Goal: Task Accomplishment & Management: Complete application form

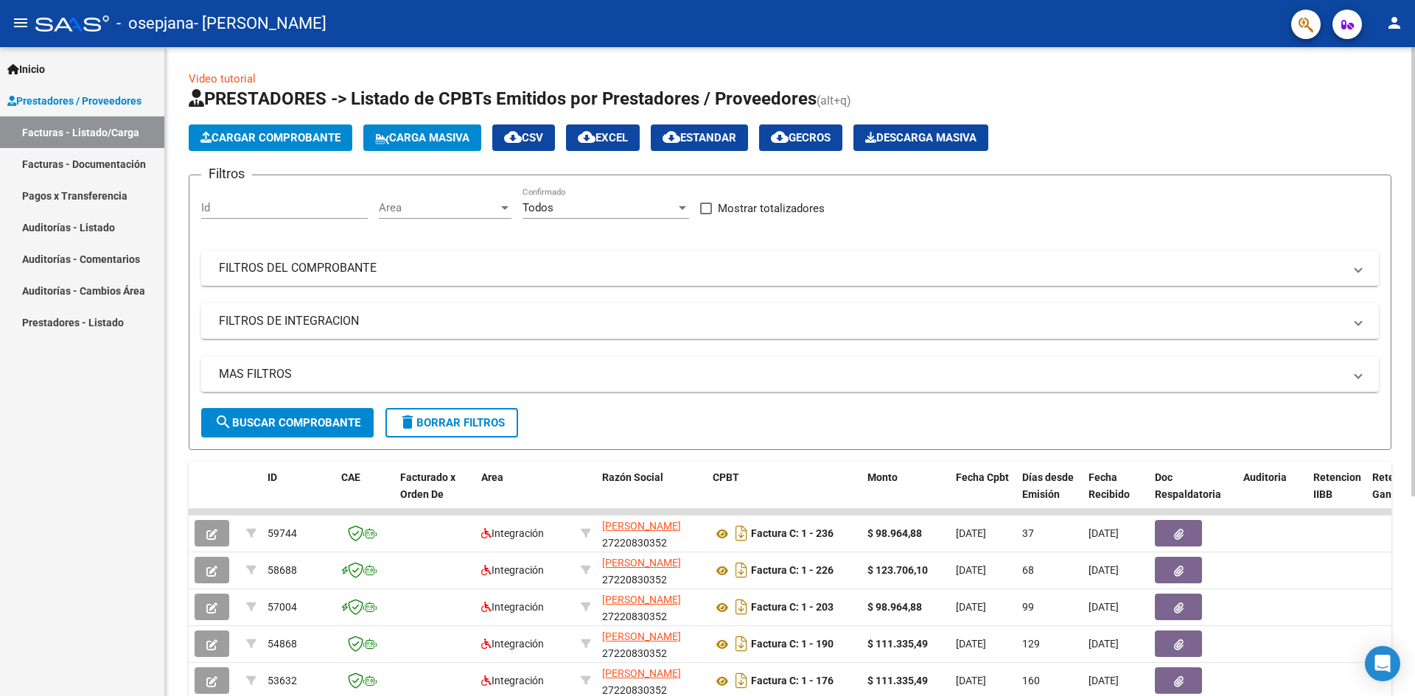
click at [283, 139] on span "Cargar Comprobante" at bounding box center [270, 137] width 140 height 13
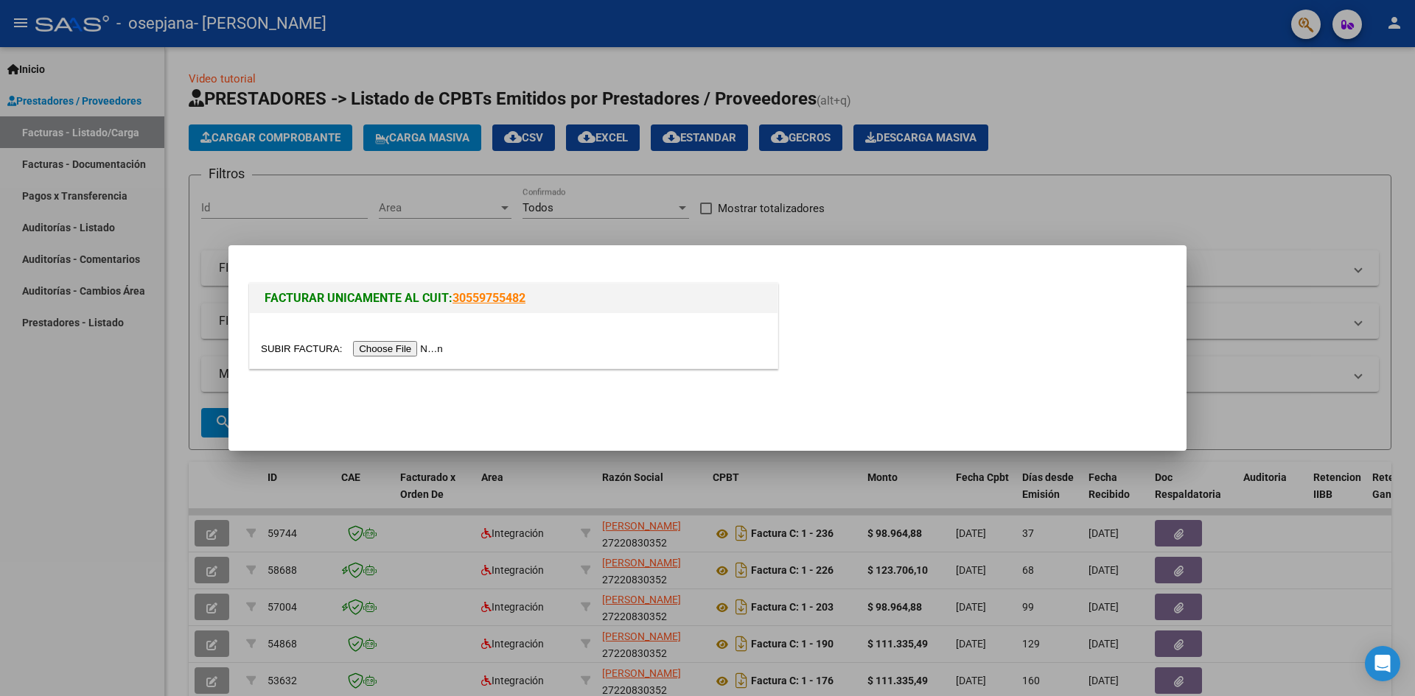
click at [418, 351] on input "file" at bounding box center [354, 348] width 186 height 15
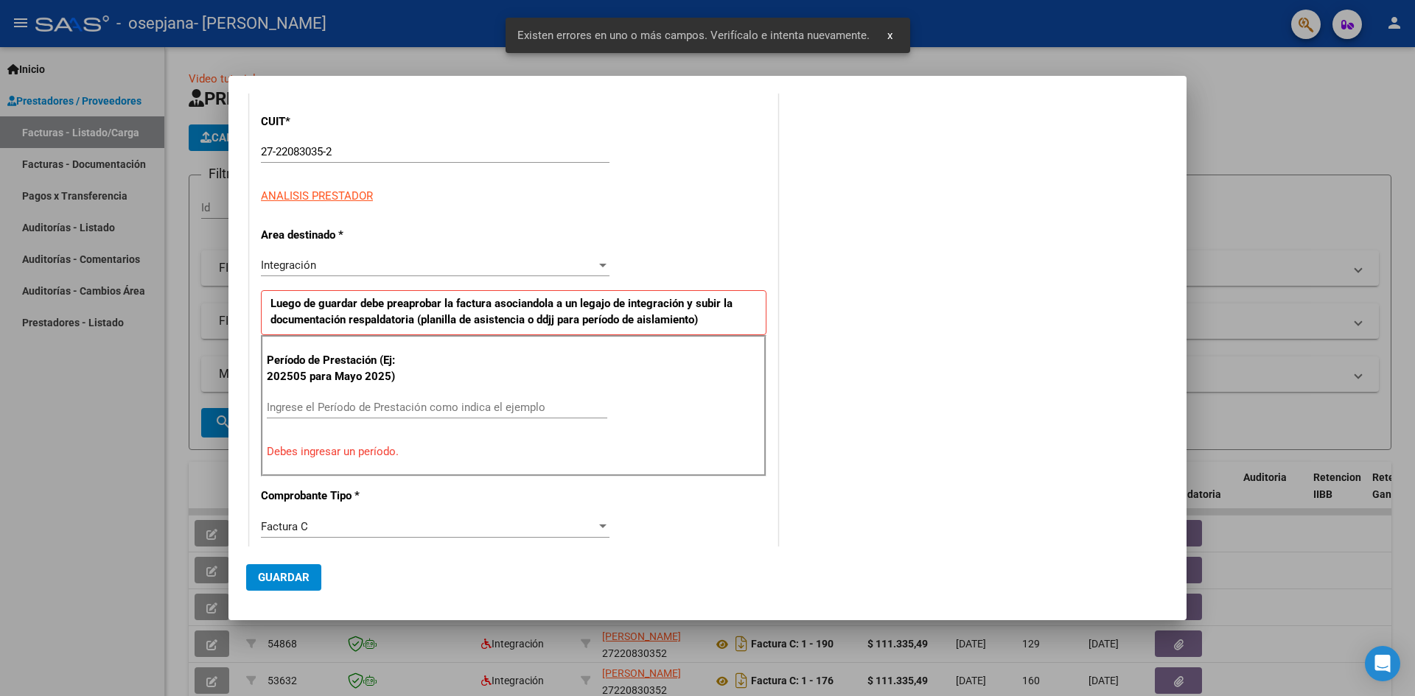
scroll to position [259, 0]
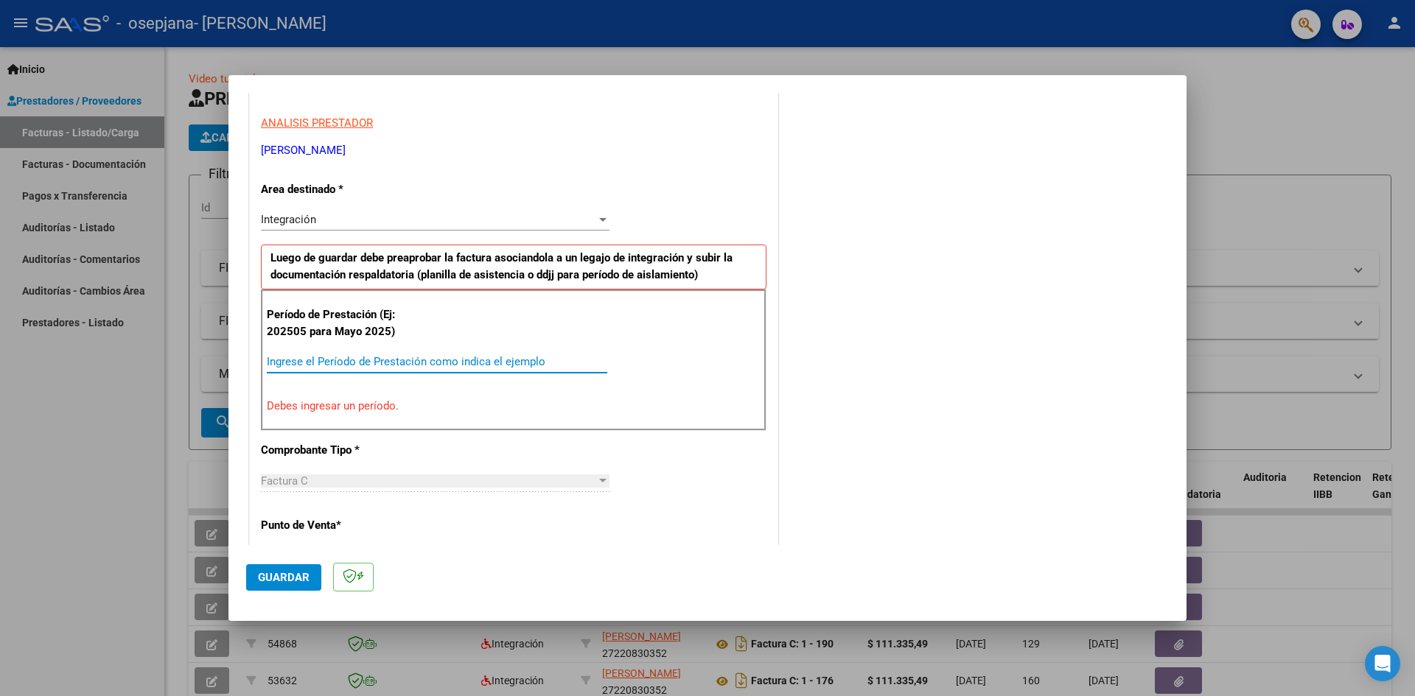
click at [309, 361] on input "Ingrese el Período de Prestación como indica el ejemplo" at bounding box center [437, 361] width 340 height 13
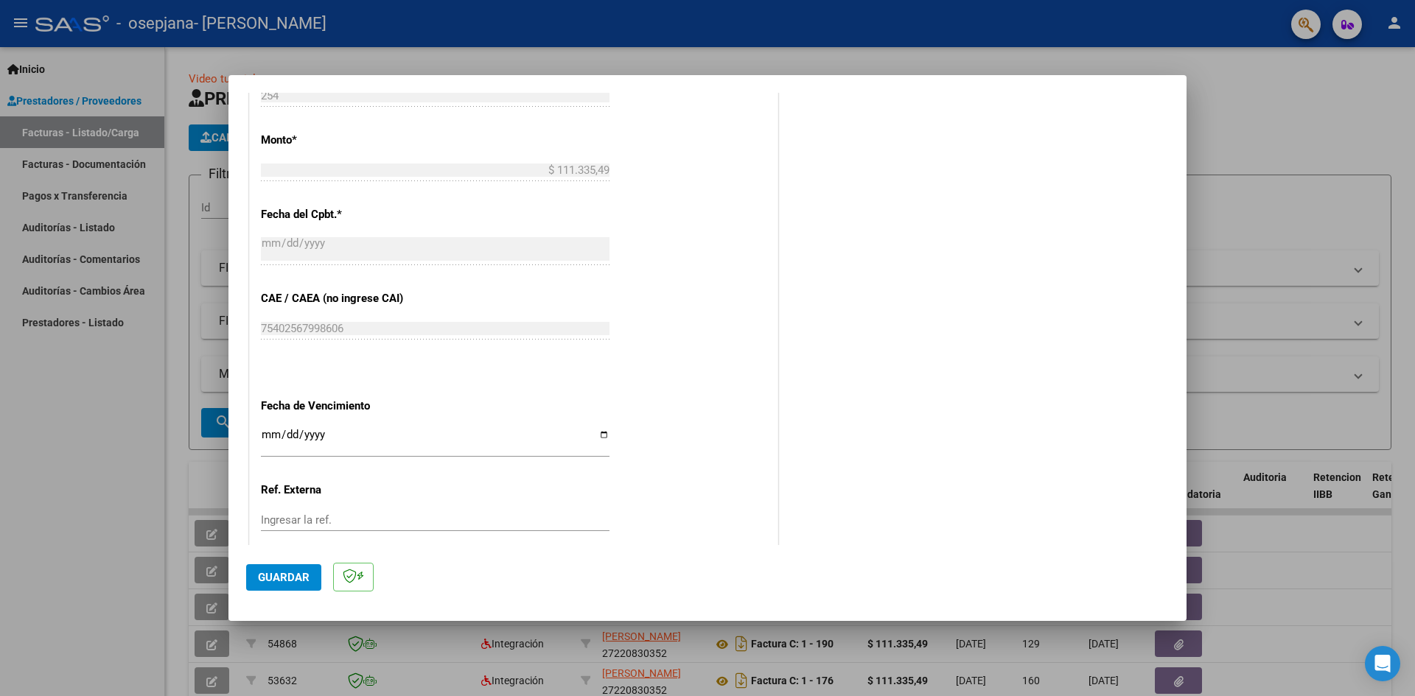
scroll to position [775, 0]
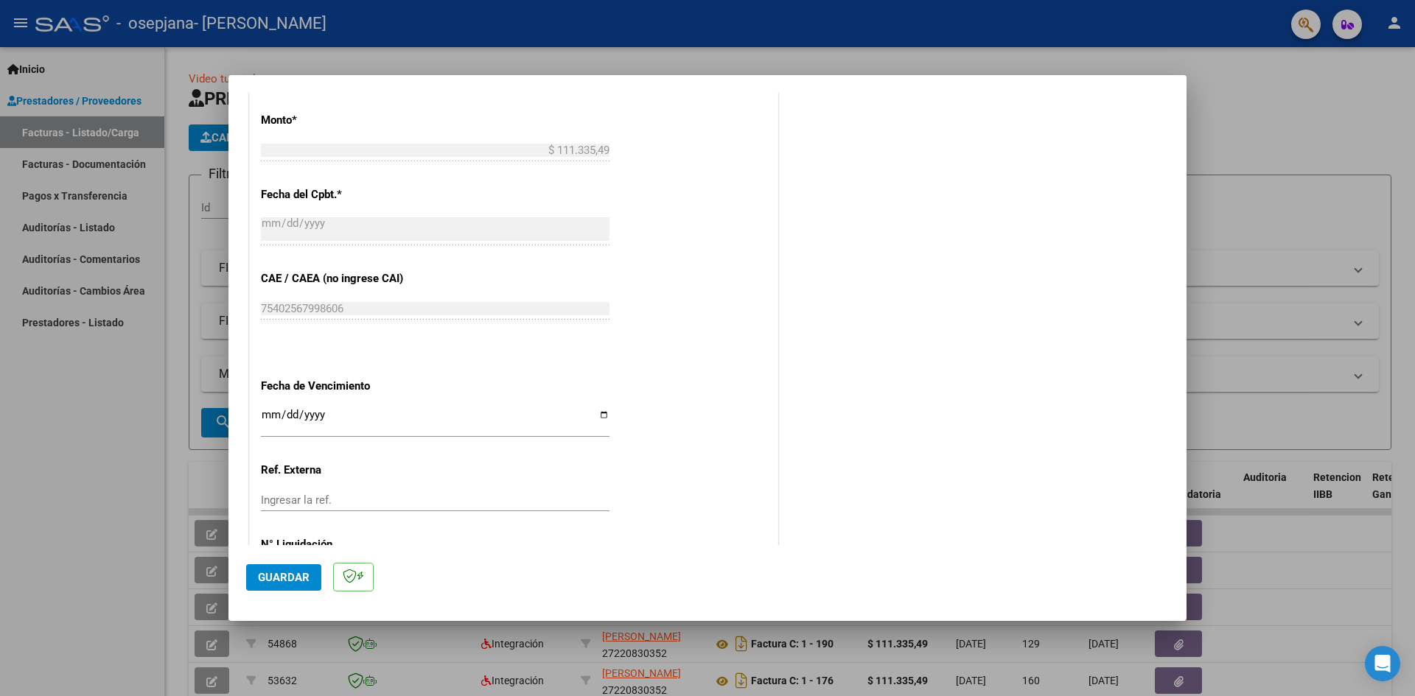
type input "202509"
click at [601, 419] on input "Ingresar la fecha" at bounding box center [435, 421] width 349 height 24
type input "[DATE]"
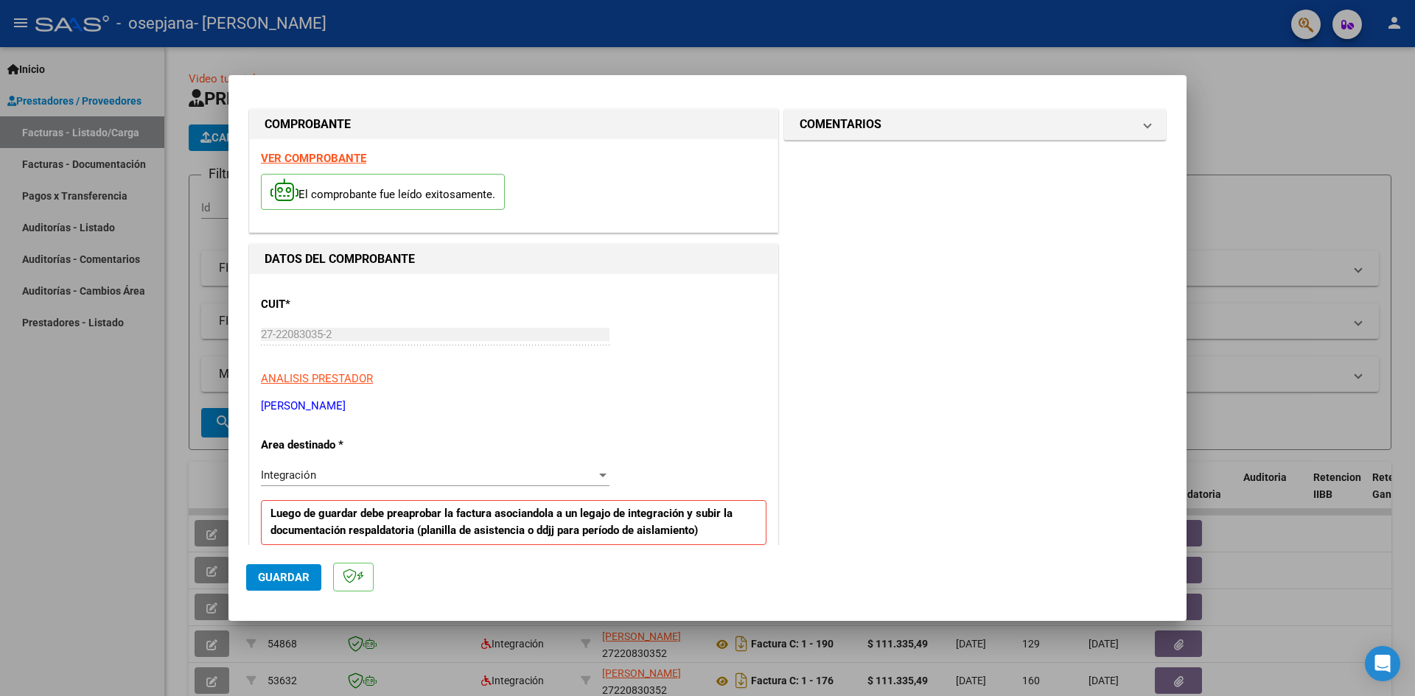
scroll to position [0, 0]
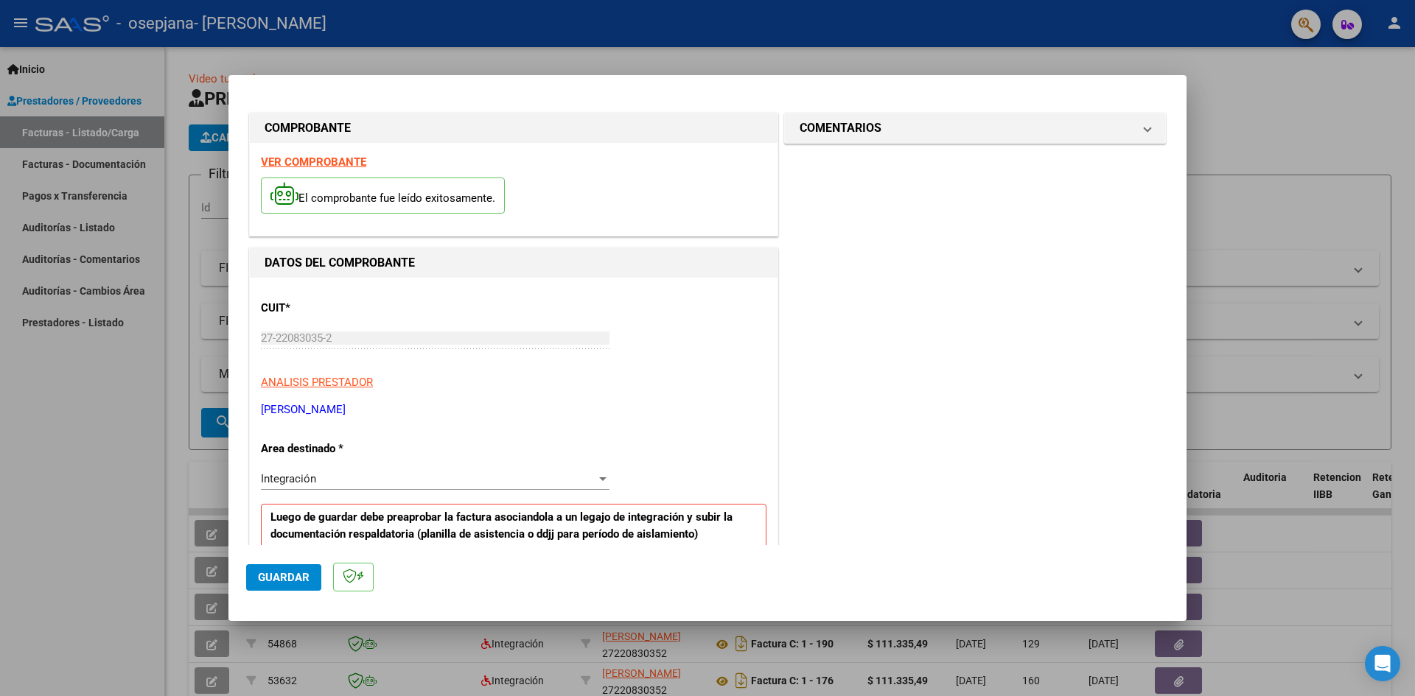
click at [300, 578] on span "Guardar" at bounding box center [284, 577] width 52 height 13
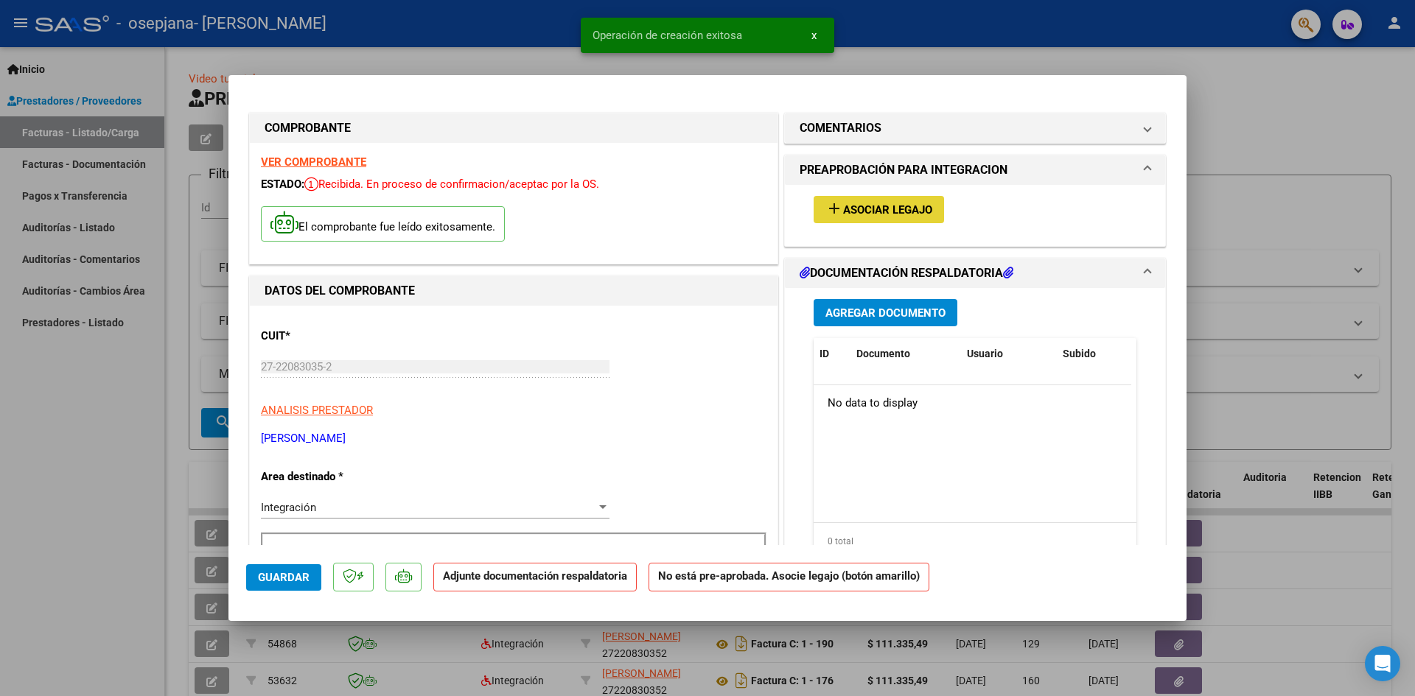
click at [883, 207] on span "Asociar Legajo" at bounding box center [887, 209] width 89 height 13
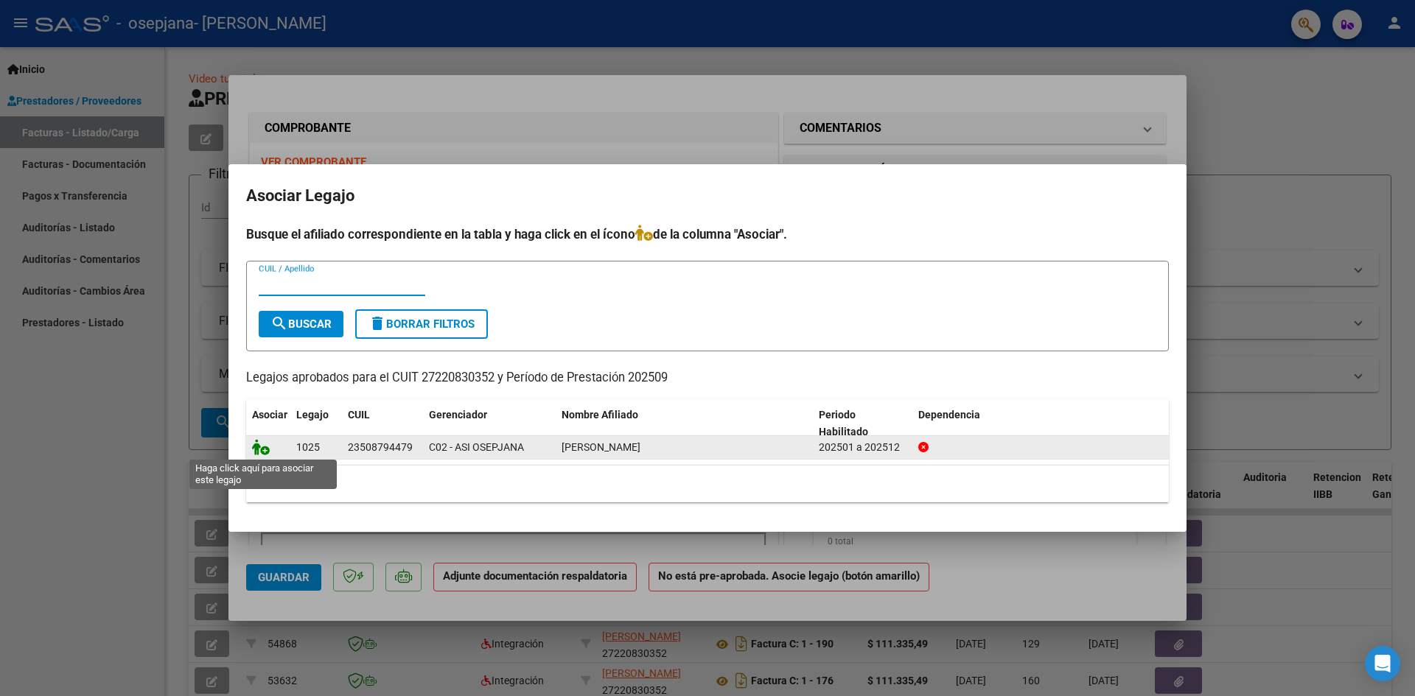
click at [256, 451] on icon at bounding box center [261, 447] width 18 height 16
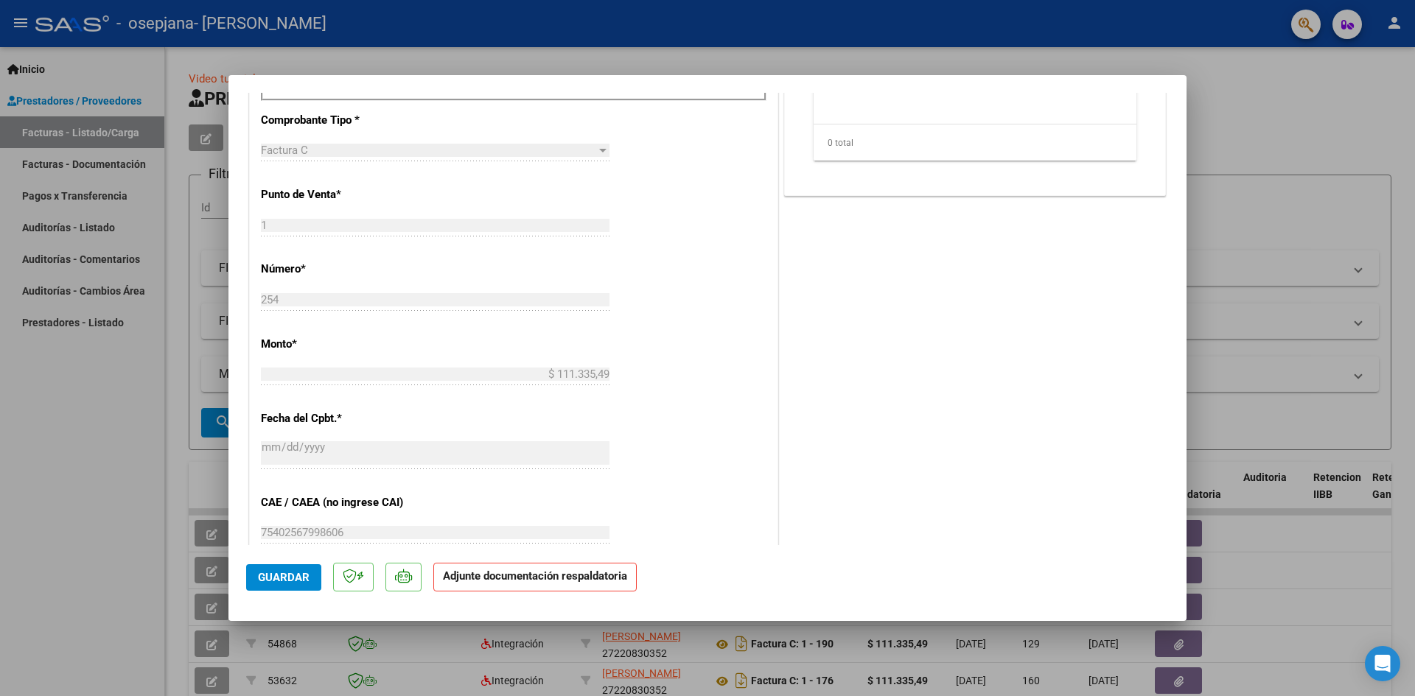
scroll to position [589, 0]
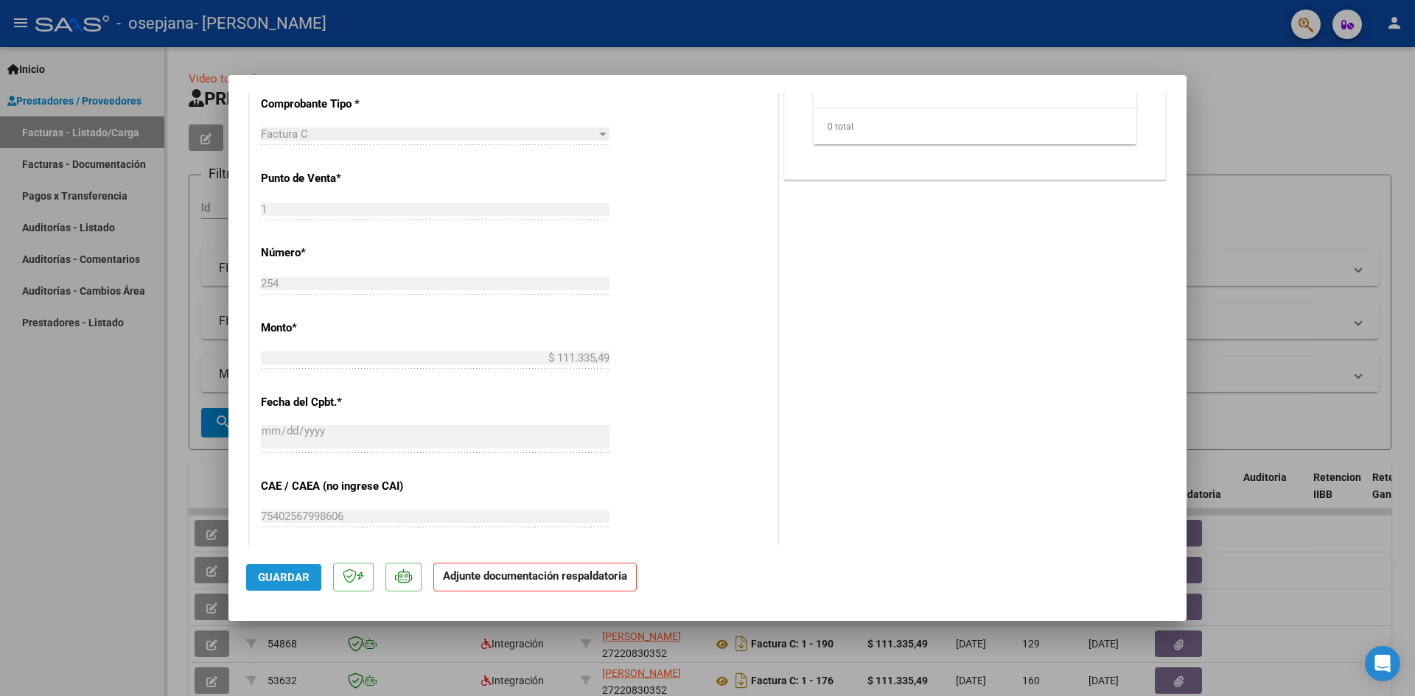
click at [265, 577] on span "Guardar" at bounding box center [284, 577] width 52 height 13
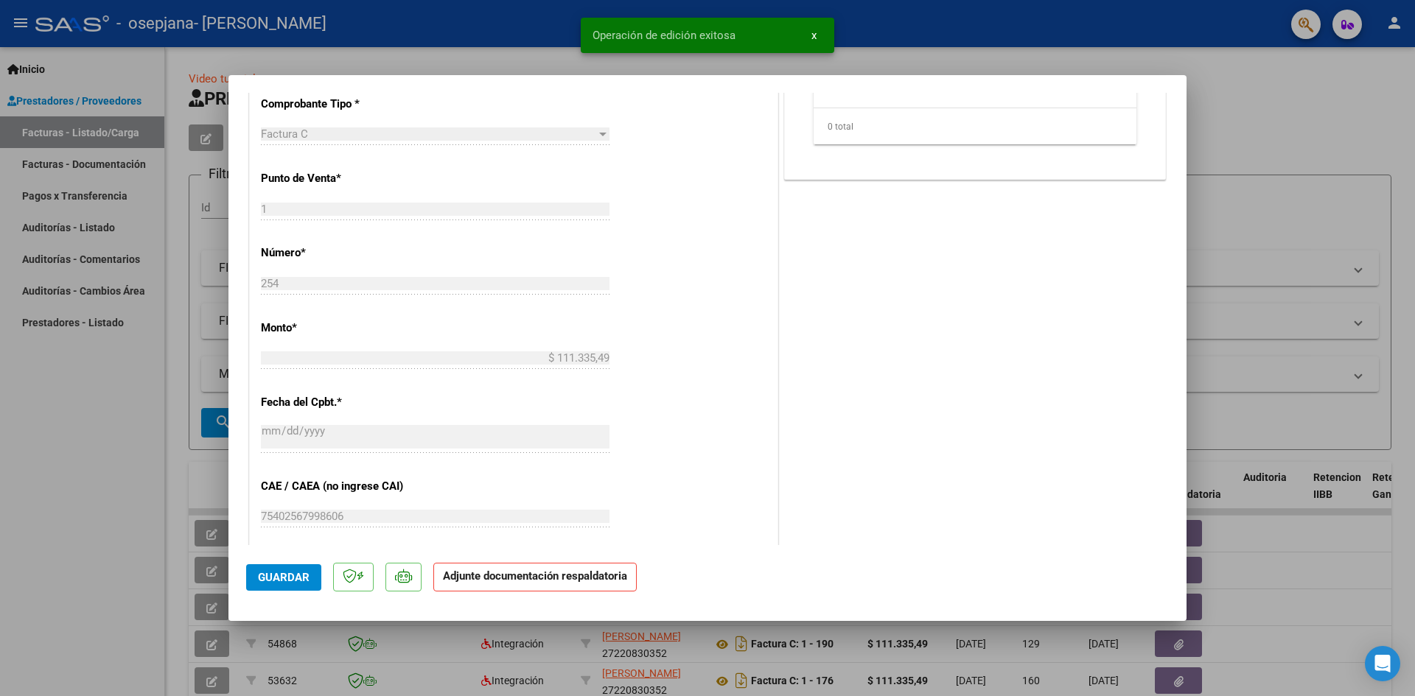
click at [818, 36] on button "x" at bounding box center [813, 35] width 29 height 27
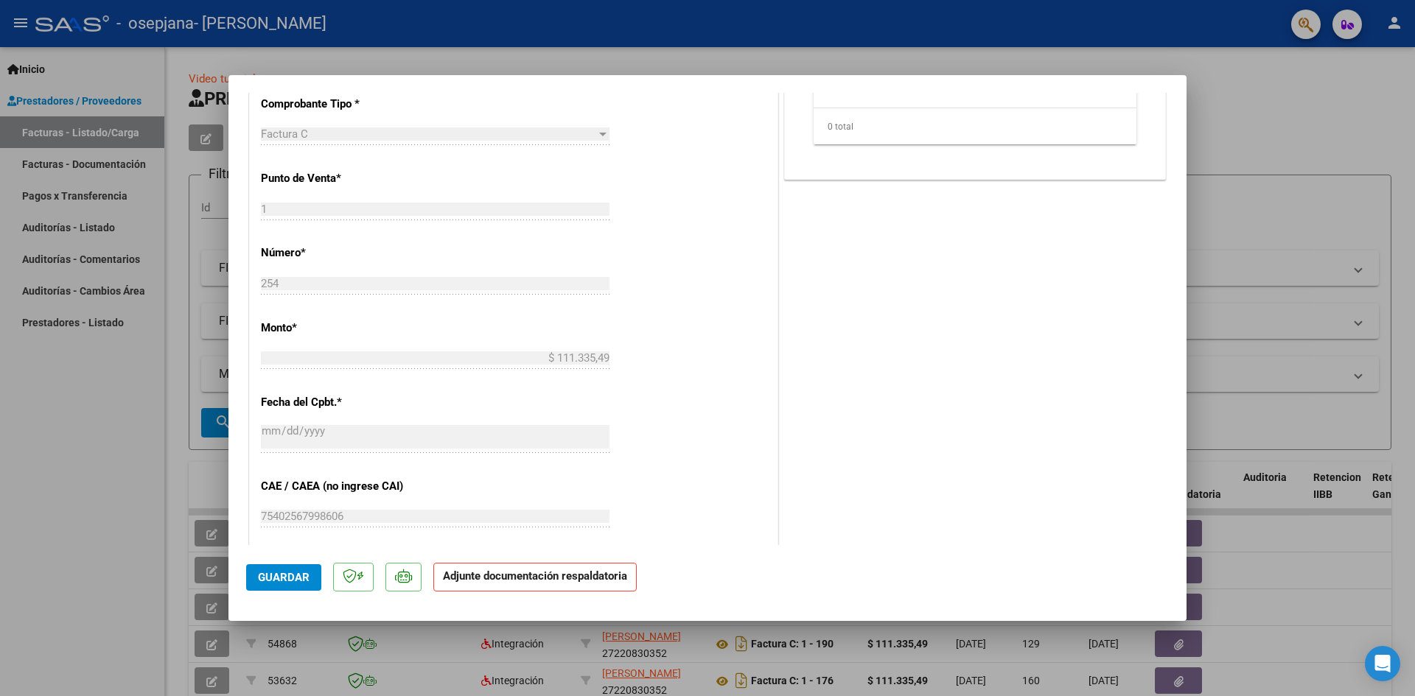
click at [1259, 141] on div at bounding box center [707, 348] width 1415 height 696
type input "$ 0,00"
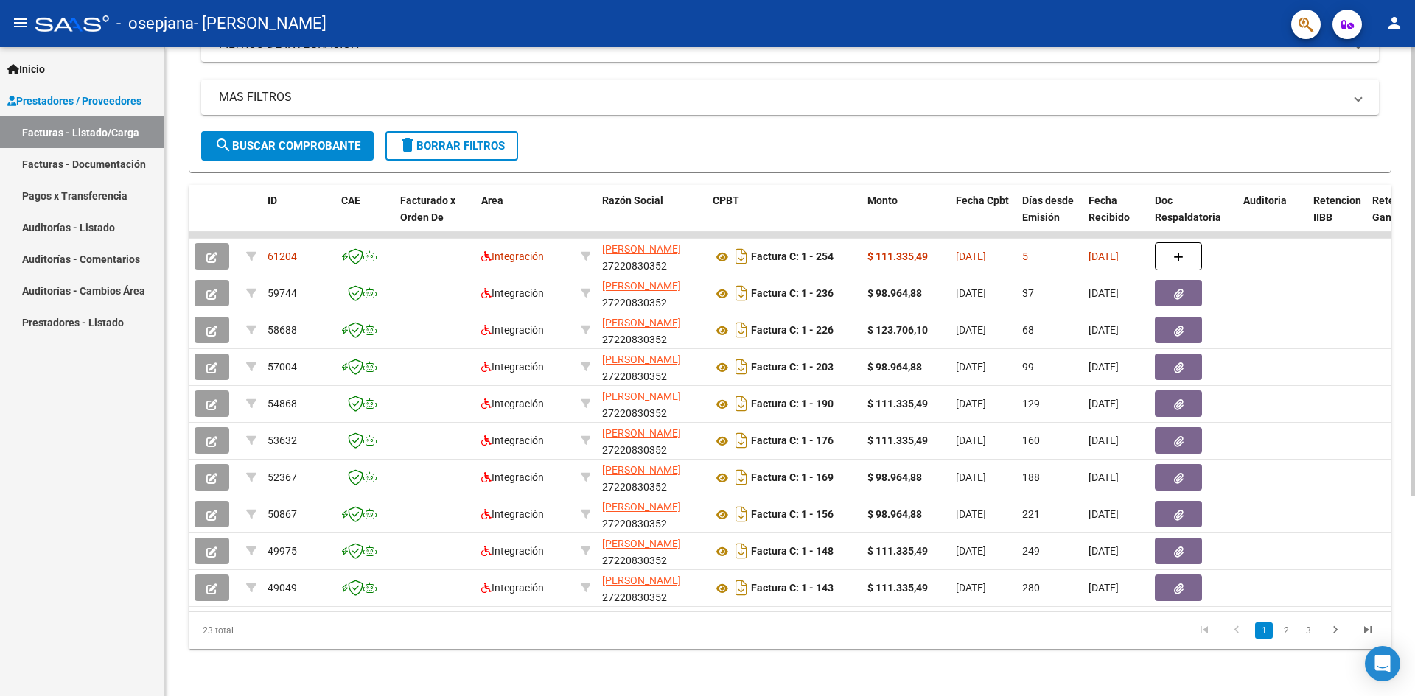
scroll to position [0, 0]
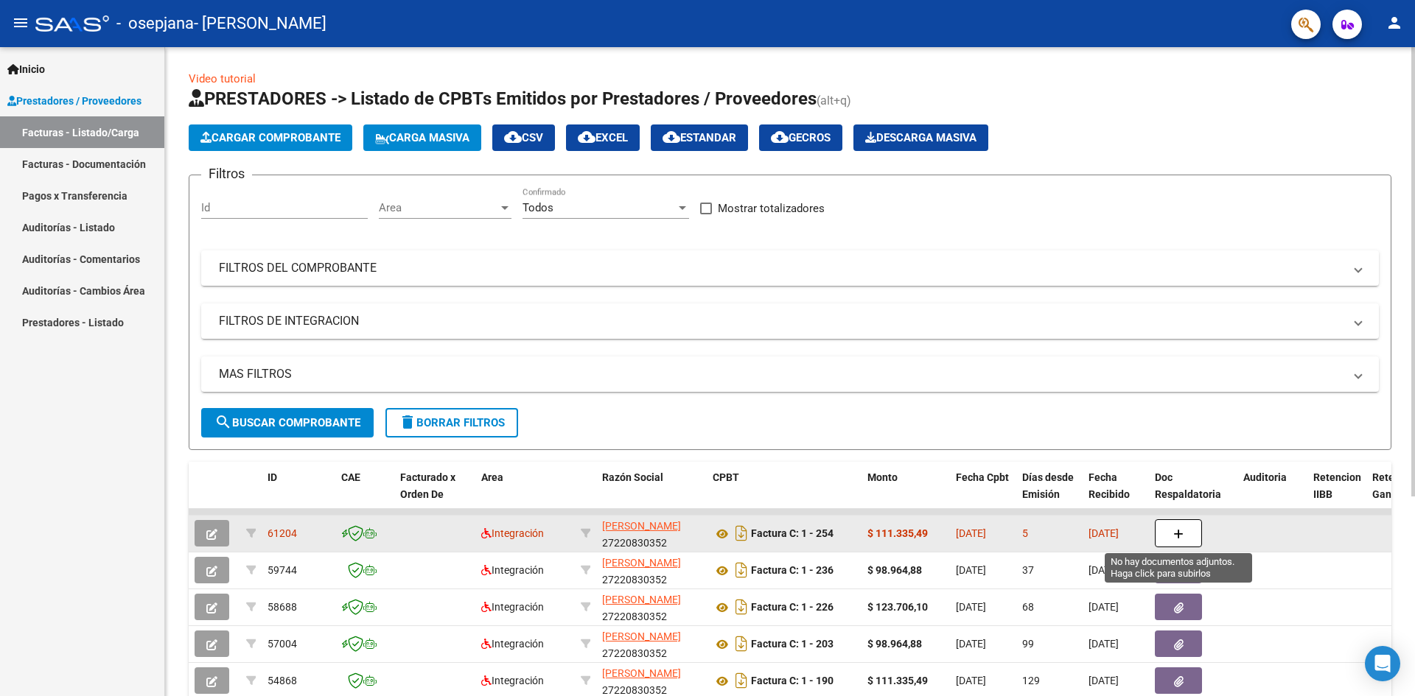
click at [1180, 538] on icon "button" at bounding box center [1178, 534] width 10 height 11
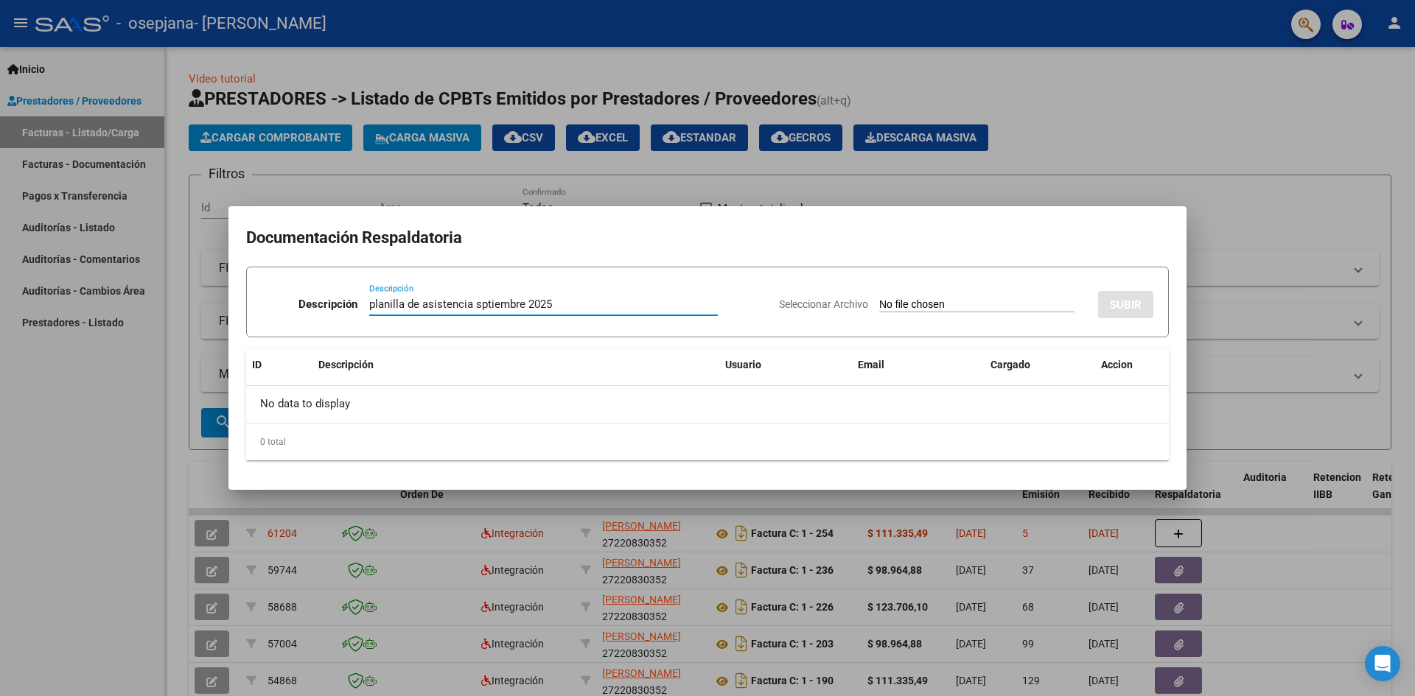
click at [475, 306] on input "planilla de asistencia sptiembre 2025" at bounding box center [543, 304] width 349 height 13
type input "planilla de asistencia septiembre 2025"
click at [879, 301] on input "Seleccionar Archivo" at bounding box center [976, 305] width 195 height 14
type input "C:\fakepath\P.A. [PERSON_NAME] septiembre .pdf"
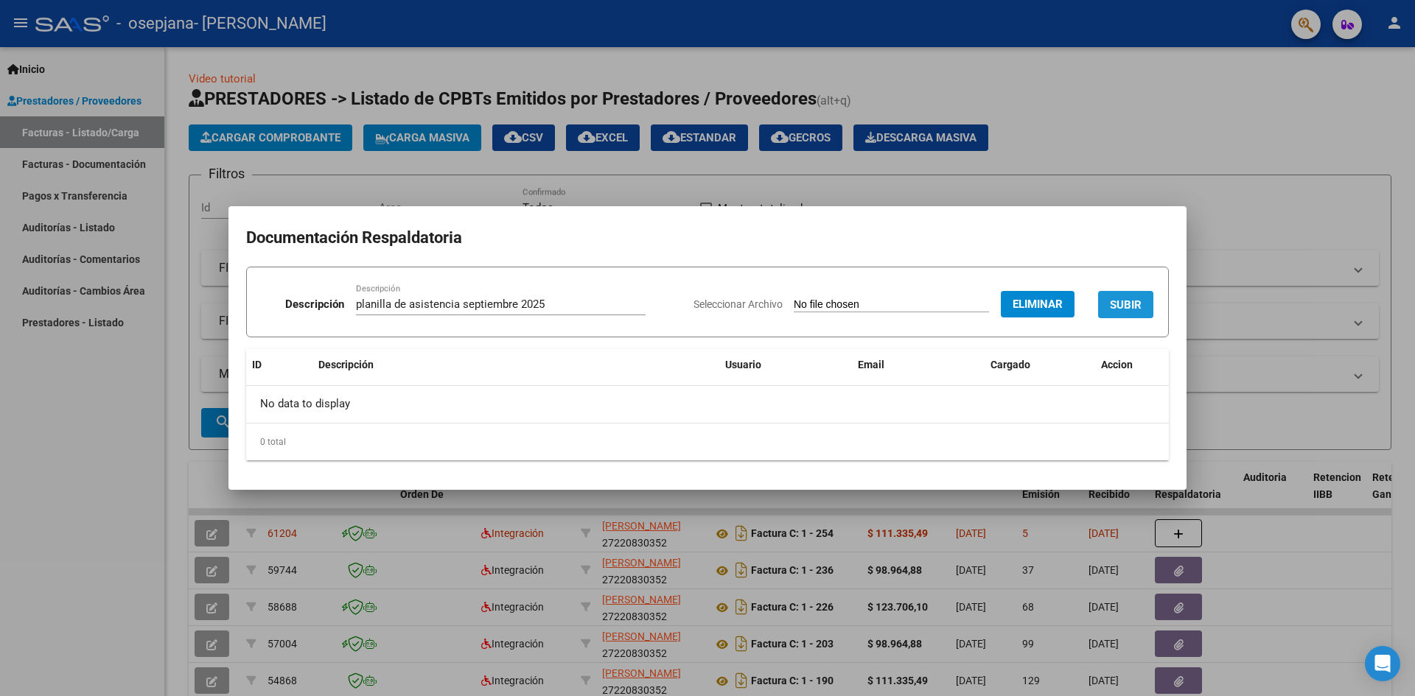
click at [1132, 301] on span "SUBIR" at bounding box center [1126, 304] width 32 height 13
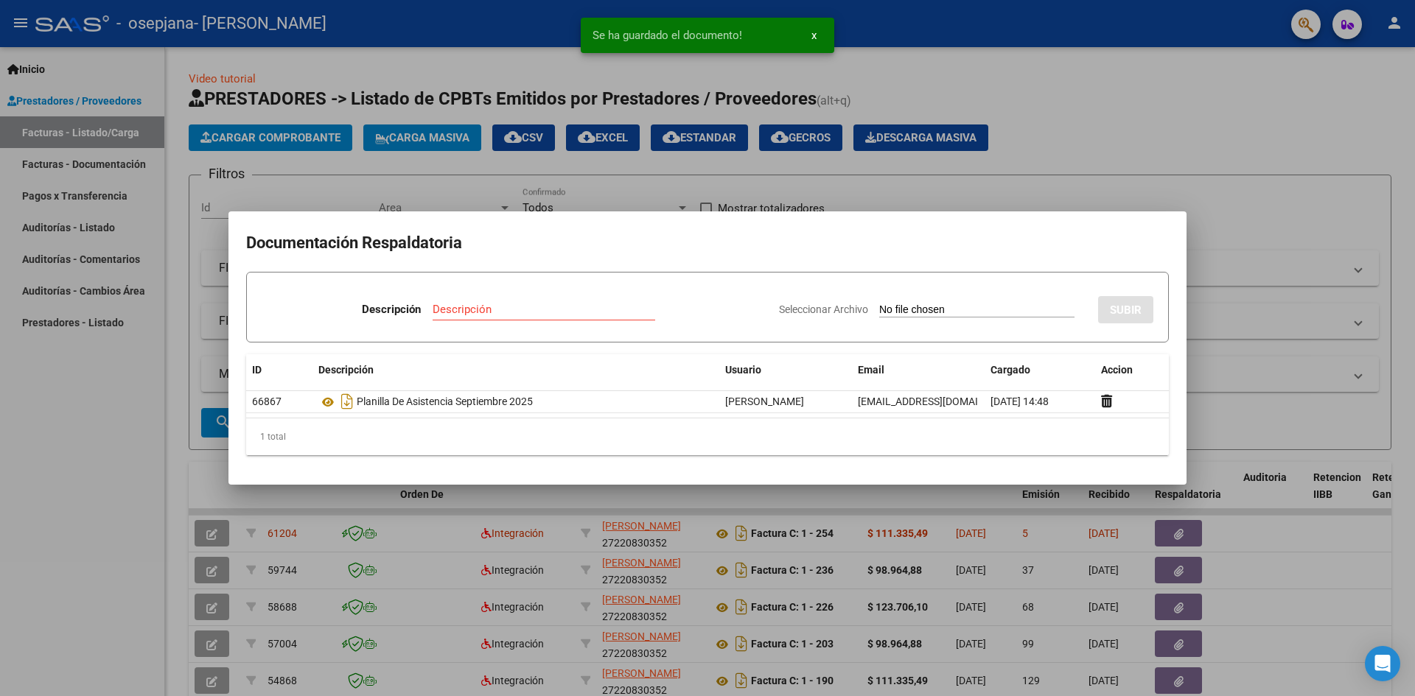
click at [780, 312] on span "Seleccionar Archivo" at bounding box center [823, 310] width 89 height 12
click at [879, 312] on input "Seleccionar Archivo" at bounding box center [976, 311] width 195 height 14
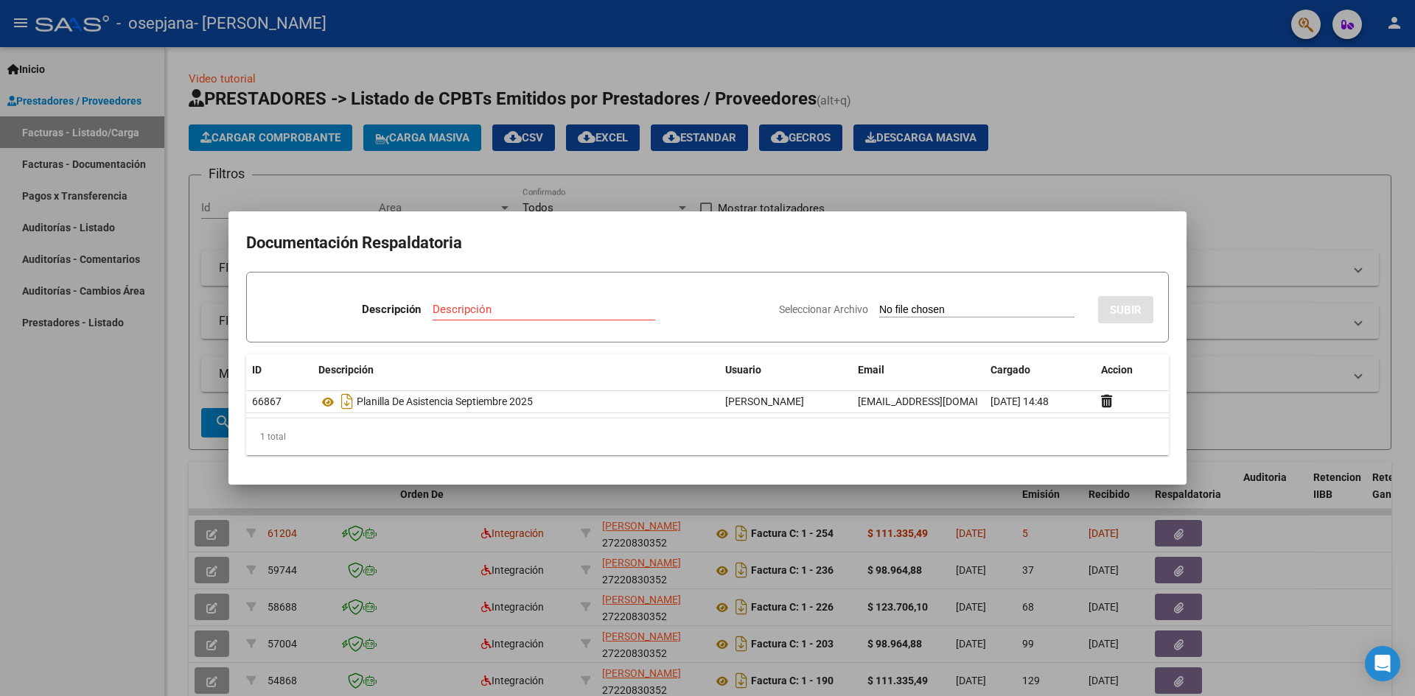
type input "C:\fakepath\cae factura septiembre [PERSON_NAME] (254).pdf"
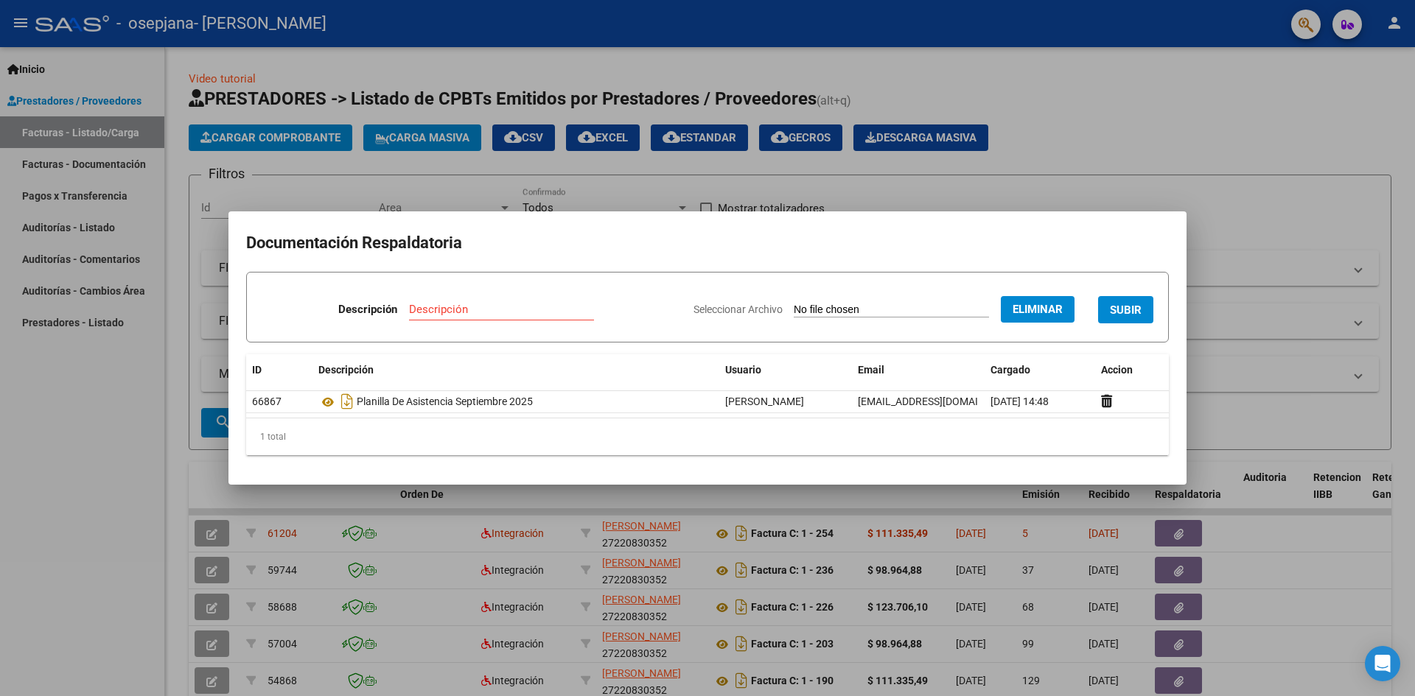
click at [1118, 312] on span "SUBIR" at bounding box center [1126, 310] width 32 height 13
click at [1121, 312] on span "SUBIR" at bounding box center [1126, 310] width 32 height 13
click at [350, 312] on input "Descripción" at bounding box center [438, 309] width 185 height 13
type input "cae factura 254"
click at [1141, 309] on button "SUBIR" at bounding box center [1125, 309] width 55 height 27
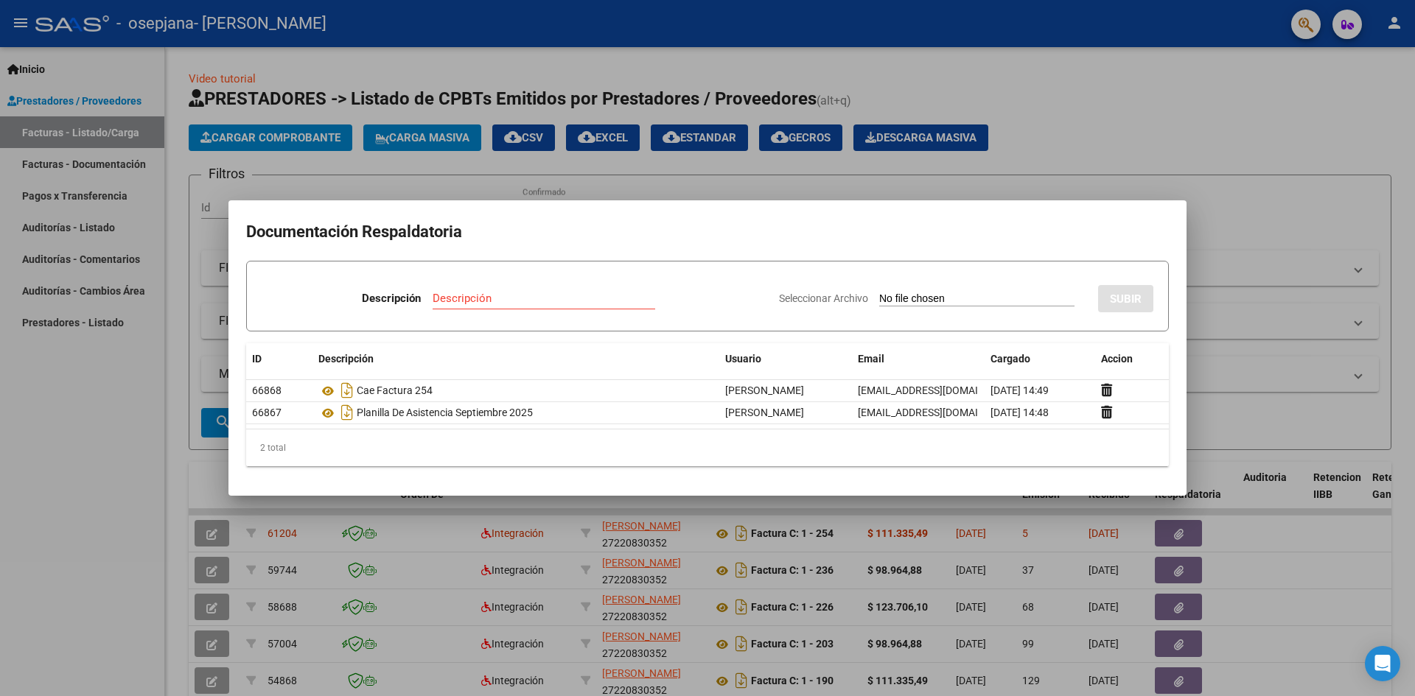
click at [806, 298] on span "Seleccionar Archivo" at bounding box center [823, 299] width 89 height 12
click at [879, 298] on input "Seleccionar Archivo" at bounding box center [976, 300] width 195 height 14
type input "C:\fakepath\orden de pago [PERSON_NAME].pdf"
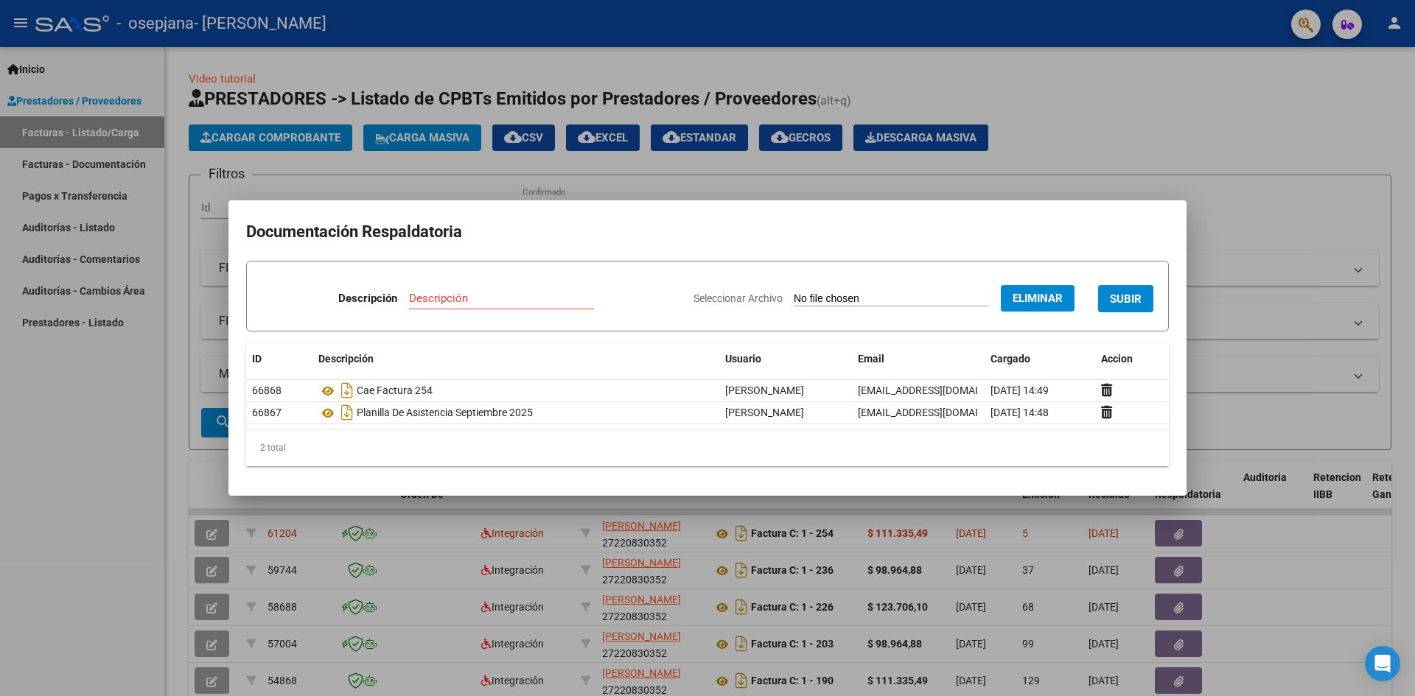
click at [410, 290] on div "Descripción" at bounding box center [501, 298] width 185 height 22
type input "orden de pago factura 00001-00000226"
click at [1116, 294] on span "SUBIR" at bounding box center [1126, 299] width 32 height 13
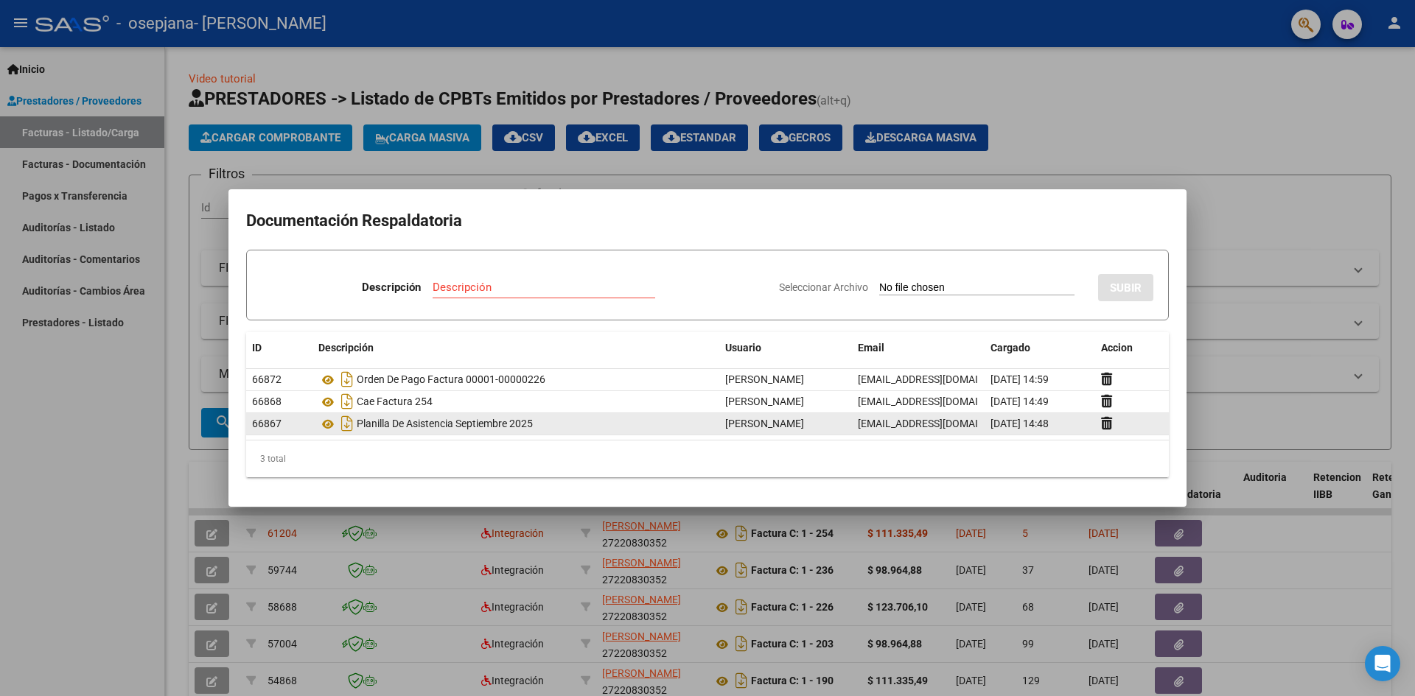
click at [459, 429] on div "Planilla De Asistencia Septiembre 2025" at bounding box center [515, 424] width 395 height 24
click at [344, 426] on icon "Descargar documento" at bounding box center [346, 424] width 19 height 24
click at [1268, 292] on div at bounding box center [707, 348] width 1415 height 696
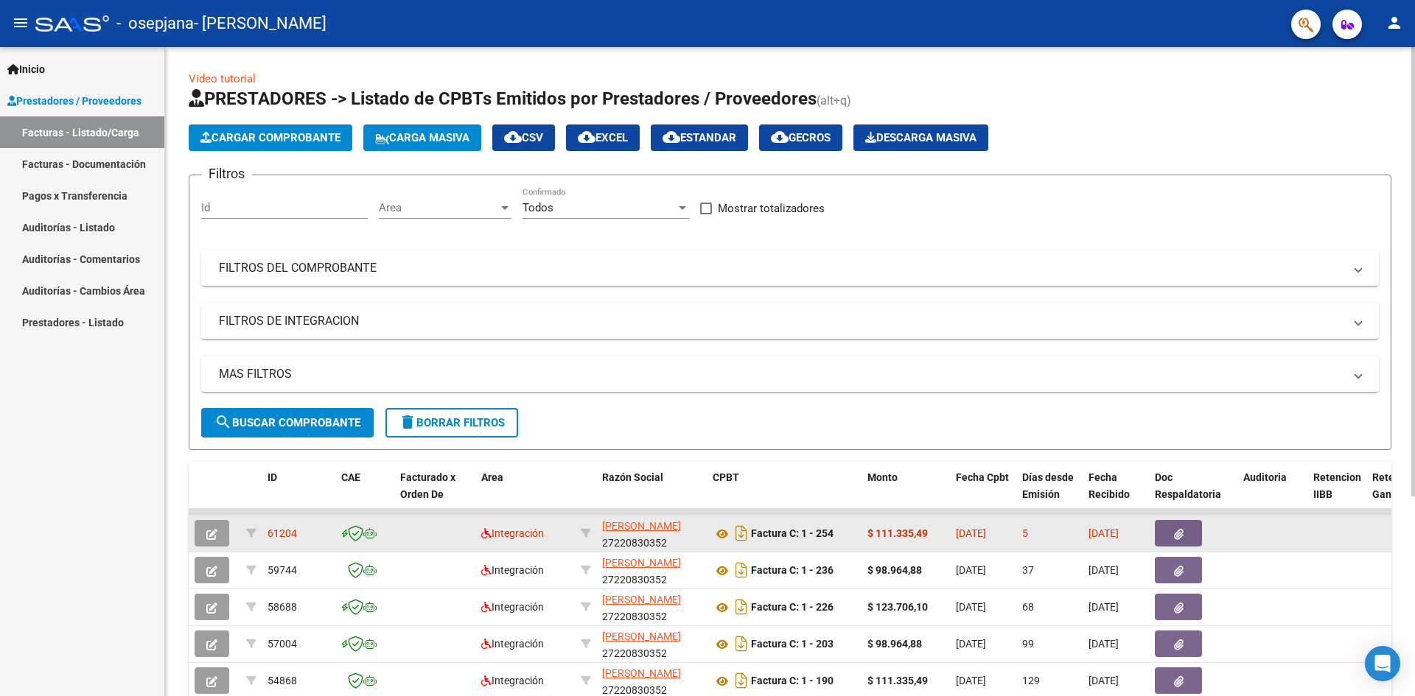
click at [1174, 538] on icon "button" at bounding box center [1179, 534] width 10 height 11
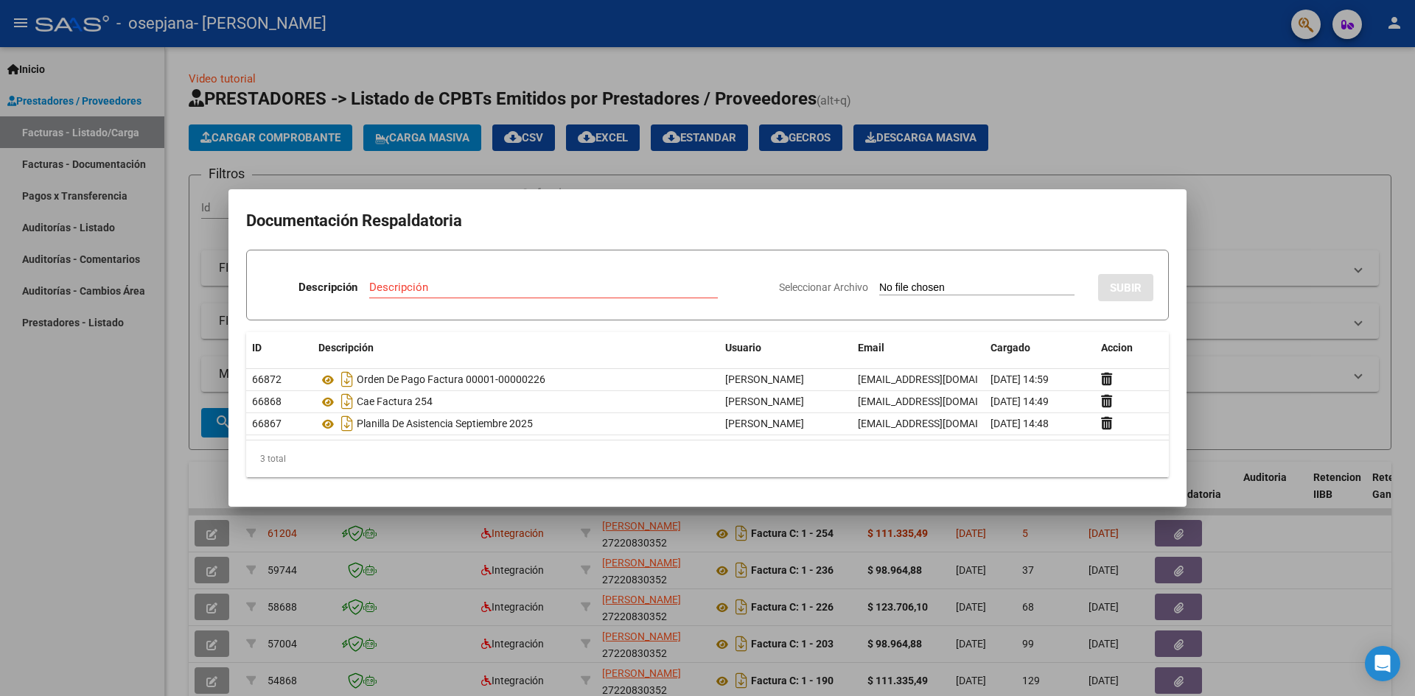
click at [1331, 564] on div at bounding box center [707, 348] width 1415 height 696
